Goal: Task Accomplishment & Management: Use online tool/utility

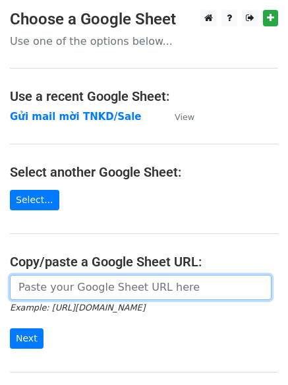
click at [63, 281] on input "url" at bounding box center [141, 287] width 262 height 25
paste input "[URL][DOMAIN_NAME][PERSON_NAME]"
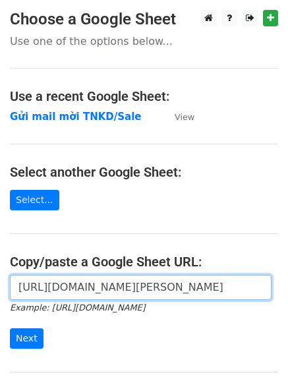
scroll to position [140, 0]
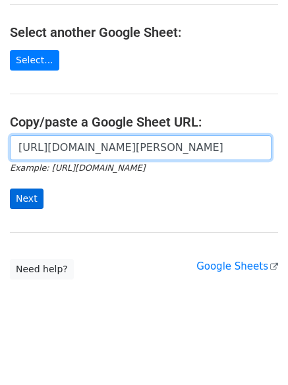
type input "[URL][DOMAIN_NAME][PERSON_NAME]"
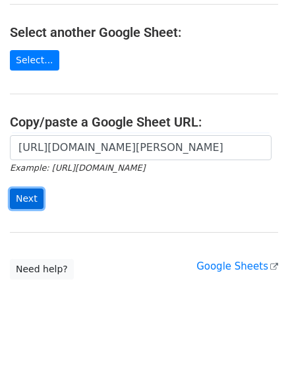
click at [40, 198] on input "Next" at bounding box center [27, 198] width 34 height 20
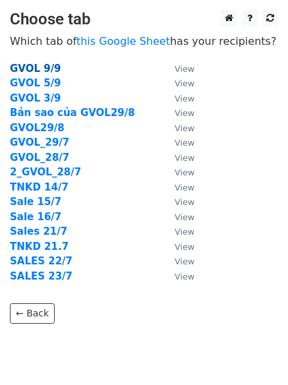
click at [47, 67] on strong "GVOL 9/9" at bounding box center [35, 69] width 51 height 12
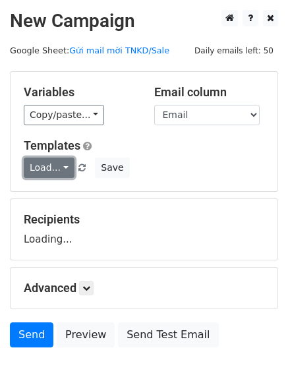
click at [53, 169] on link "Load..." at bounding box center [49, 167] width 51 height 20
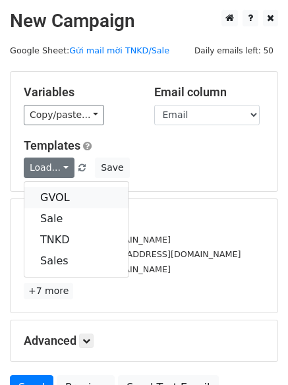
click at [55, 197] on link "GVOL" at bounding box center [76, 197] width 104 height 21
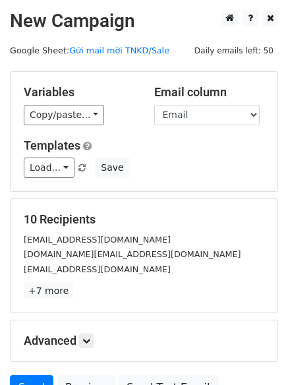
scroll to position [127, 0]
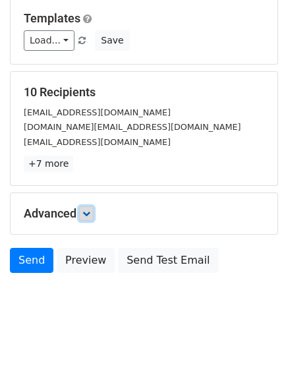
click at [86, 214] on icon at bounding box center [86, 213] width 8 height 8
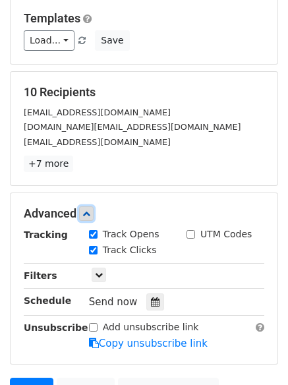
click at [86, 214] on icon at bounding box center [86, 213] width 8 height 8
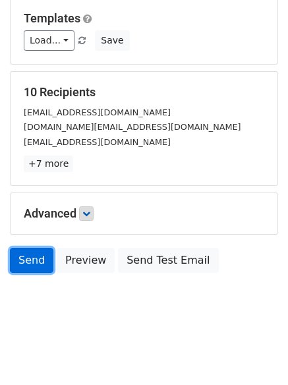
click at [28, 262] on link "Send" at bounding box center [31, 260] width 43 height 25
